Goal: Information Seeking & Learning: Learn about a topic

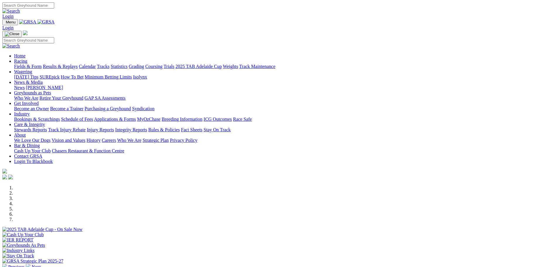
click at [42, 64] on link "Fields & Form" at bounding box center [28, 66] width 28 height 5
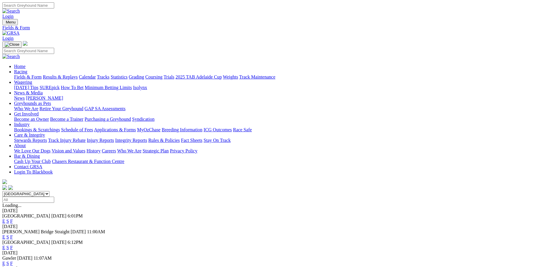
click at [13, 245] on link "F" at bounding box center [11, 247] width 3 height 5
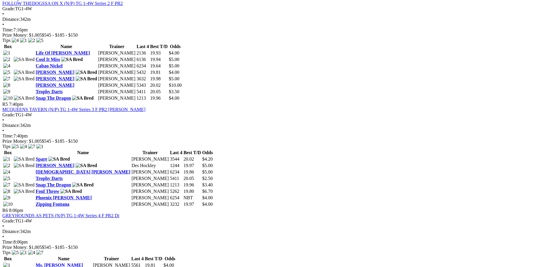
scroll to position [586, 0]
